Goal: Download file/media

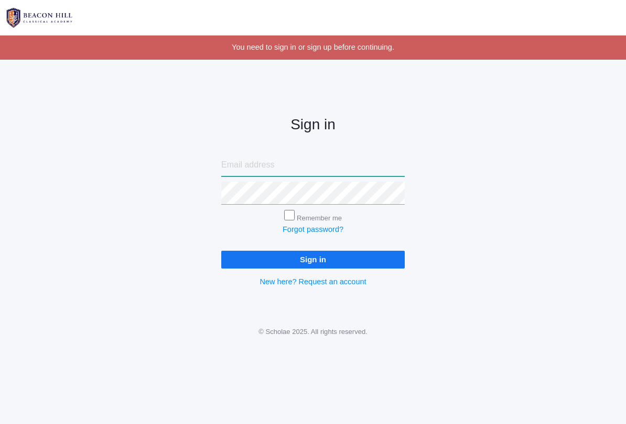
type input "heatheralbanese@me.com"
click at [313, 256] on input "Sign in" at bounding box center [312, 259] width 183 height 17
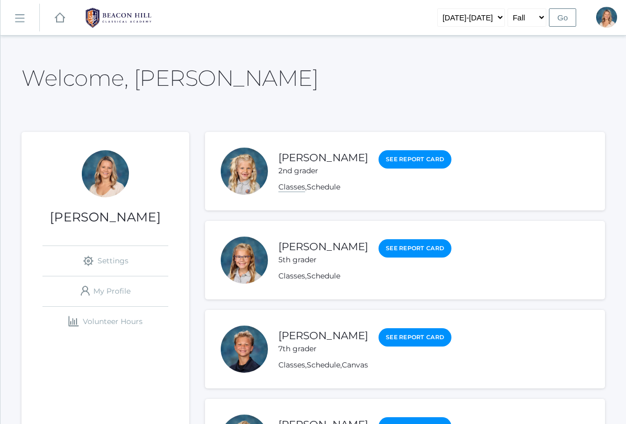
click at [297, 188] on link "Classes" at bounding box center [291, 187] width 27 height 10
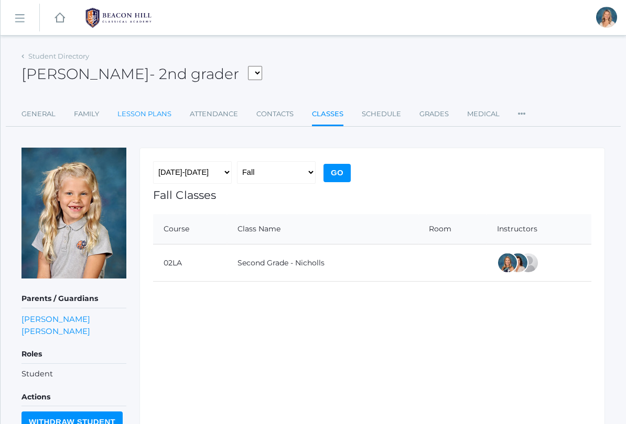
click at [144, 121] on link "Lesson Plans" at bounding box center [144, 114] width 54 height 21
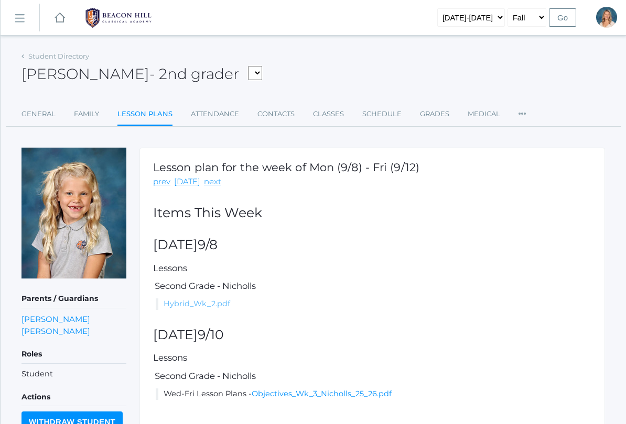
click at [214, 307] on link "Hybrid_Wk_2.pdf" at bounding box center [196, 303] width 67 height 9
